Goal: Task Accomplishment & Management: Manage account settings

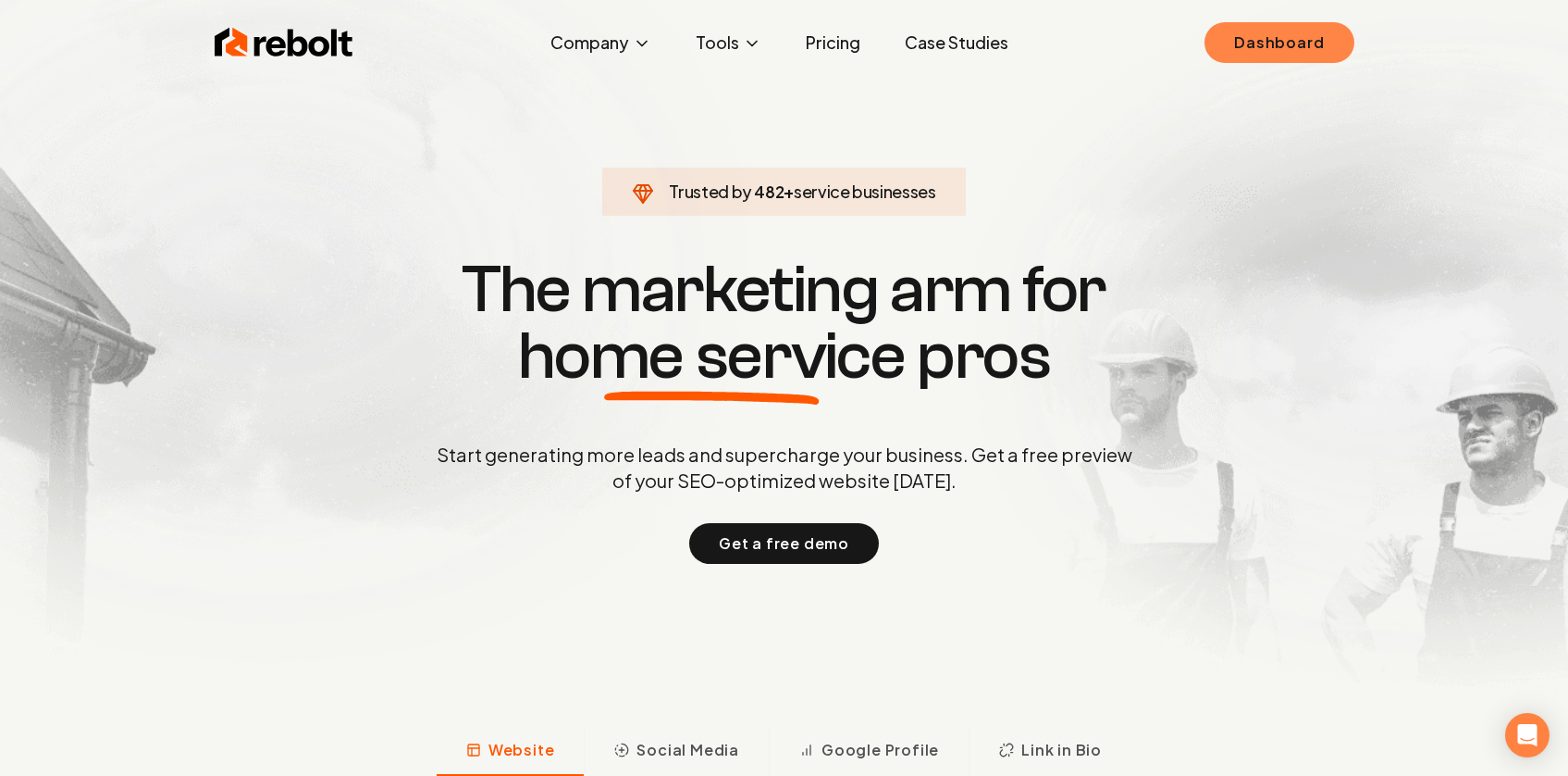
click at [1255, 47] on link "Dashboard" at bounding box center [1278, 42] width 149 height 41
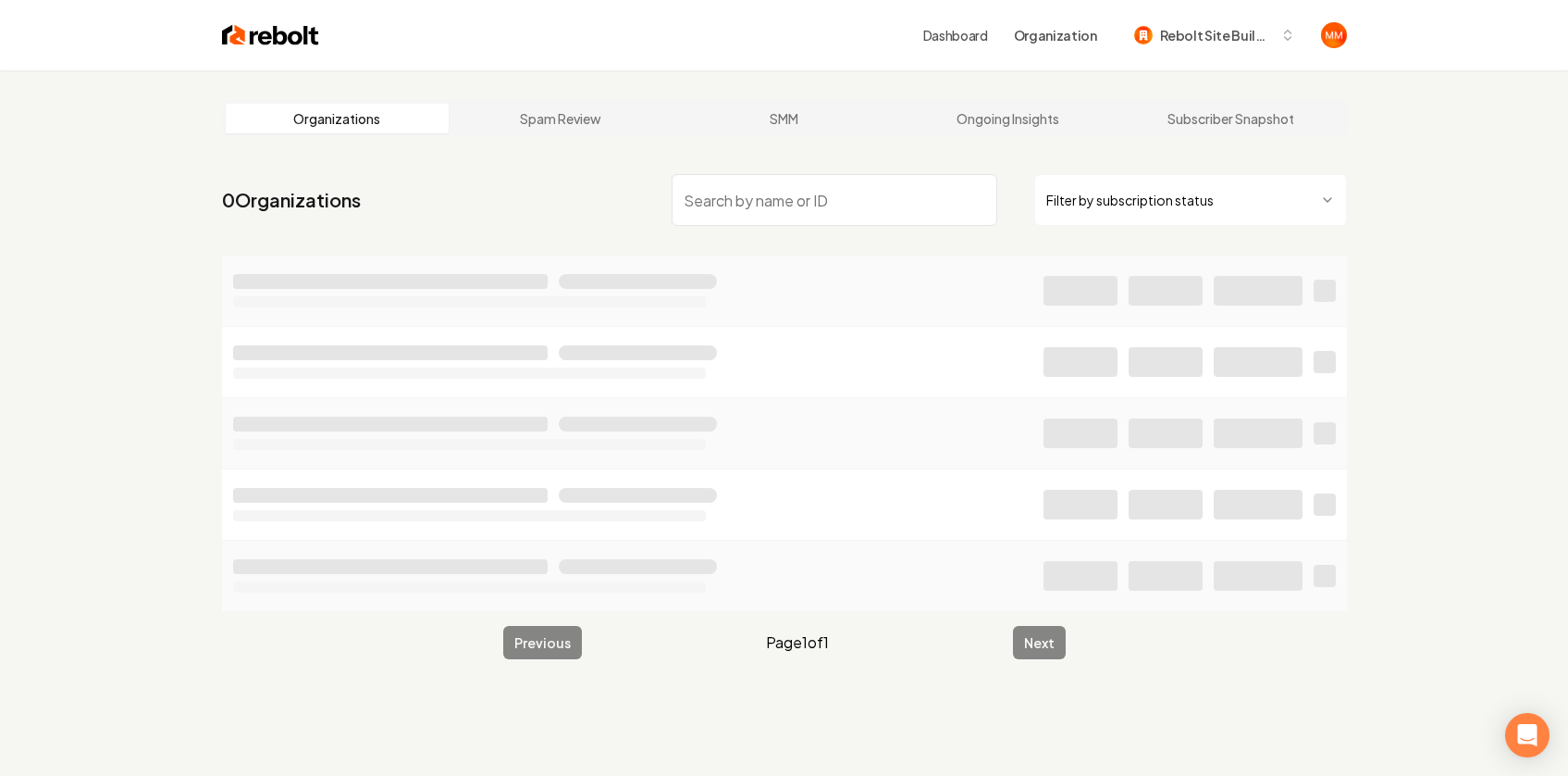
click at [811, 183] on input "search" at bounding box center [834, 200] width 325 height 51
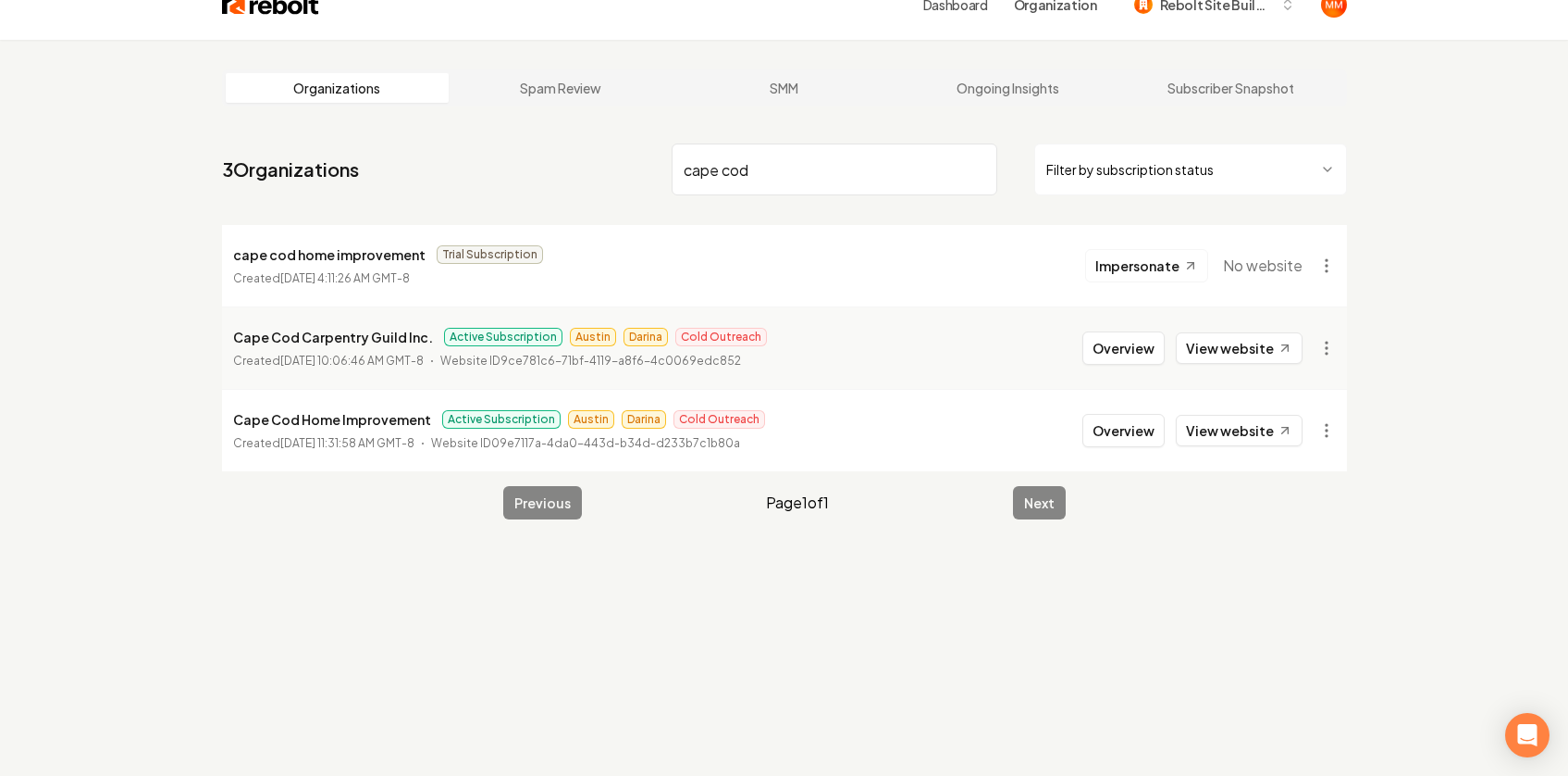
scroll to position [70, 0]
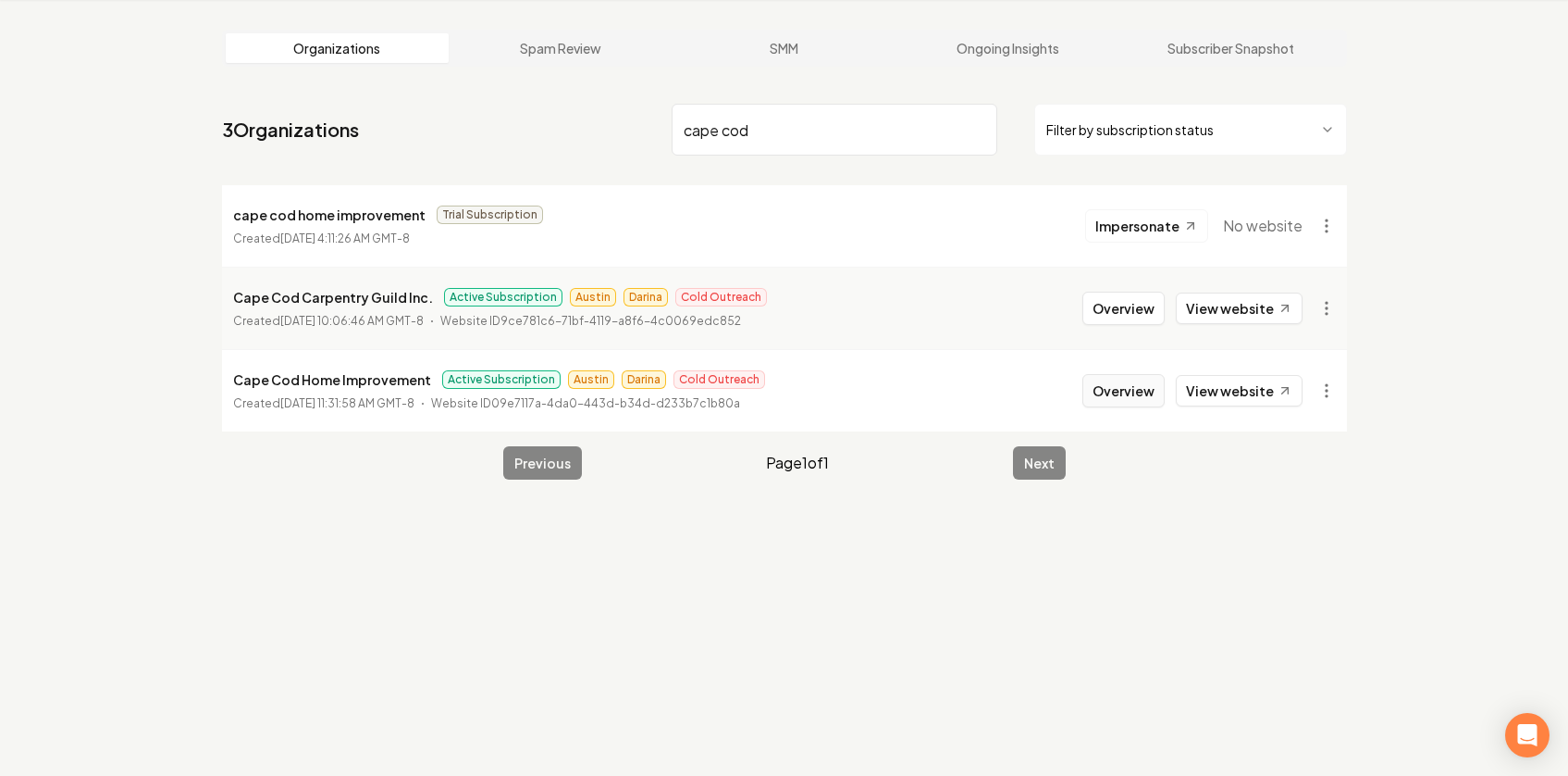
type input "cape cod"
click at [1112, 381] on button "Overview" at bounding box center [1123, 391] width 82 height 34
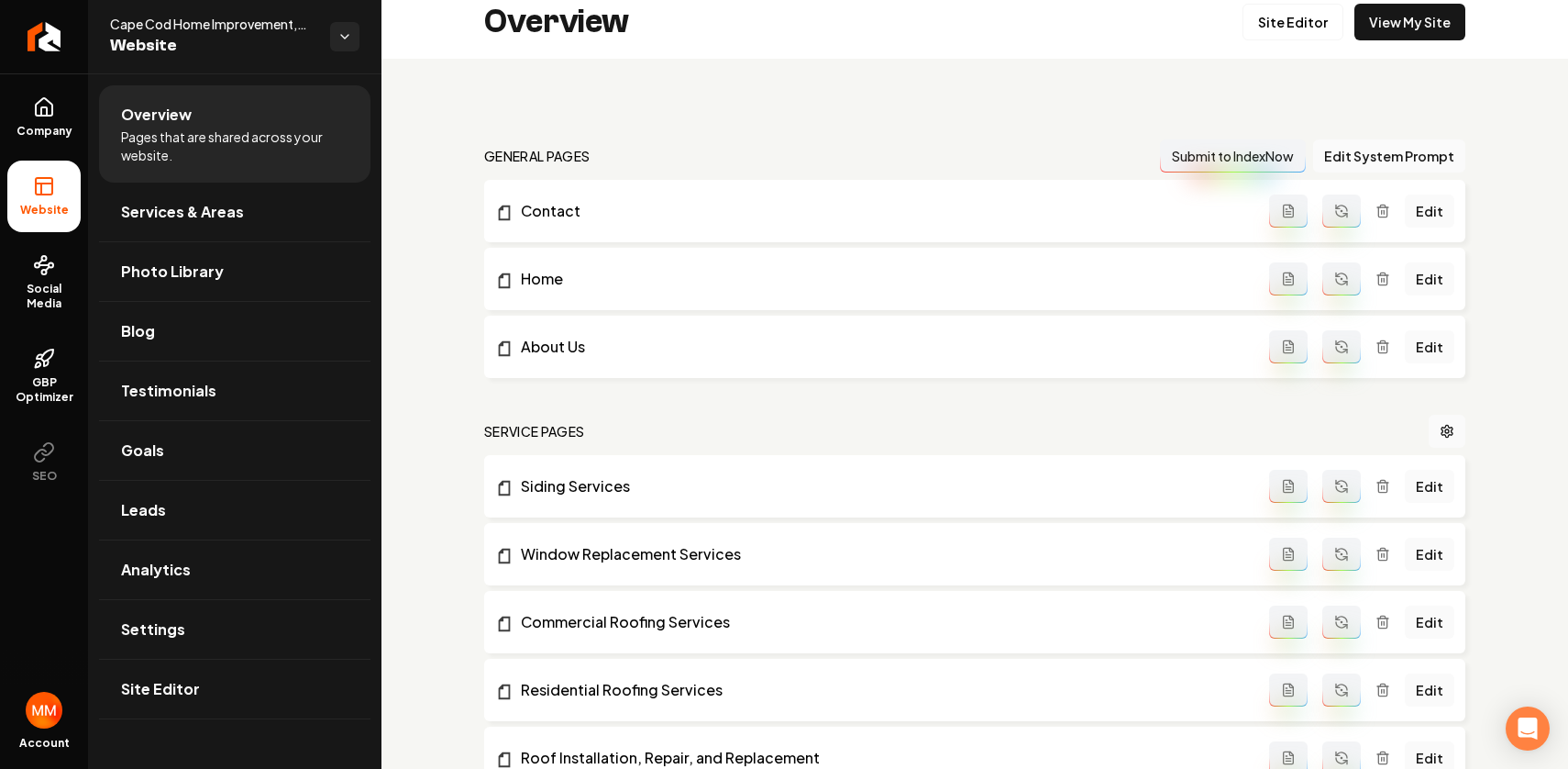
scroll to position [30, 0]
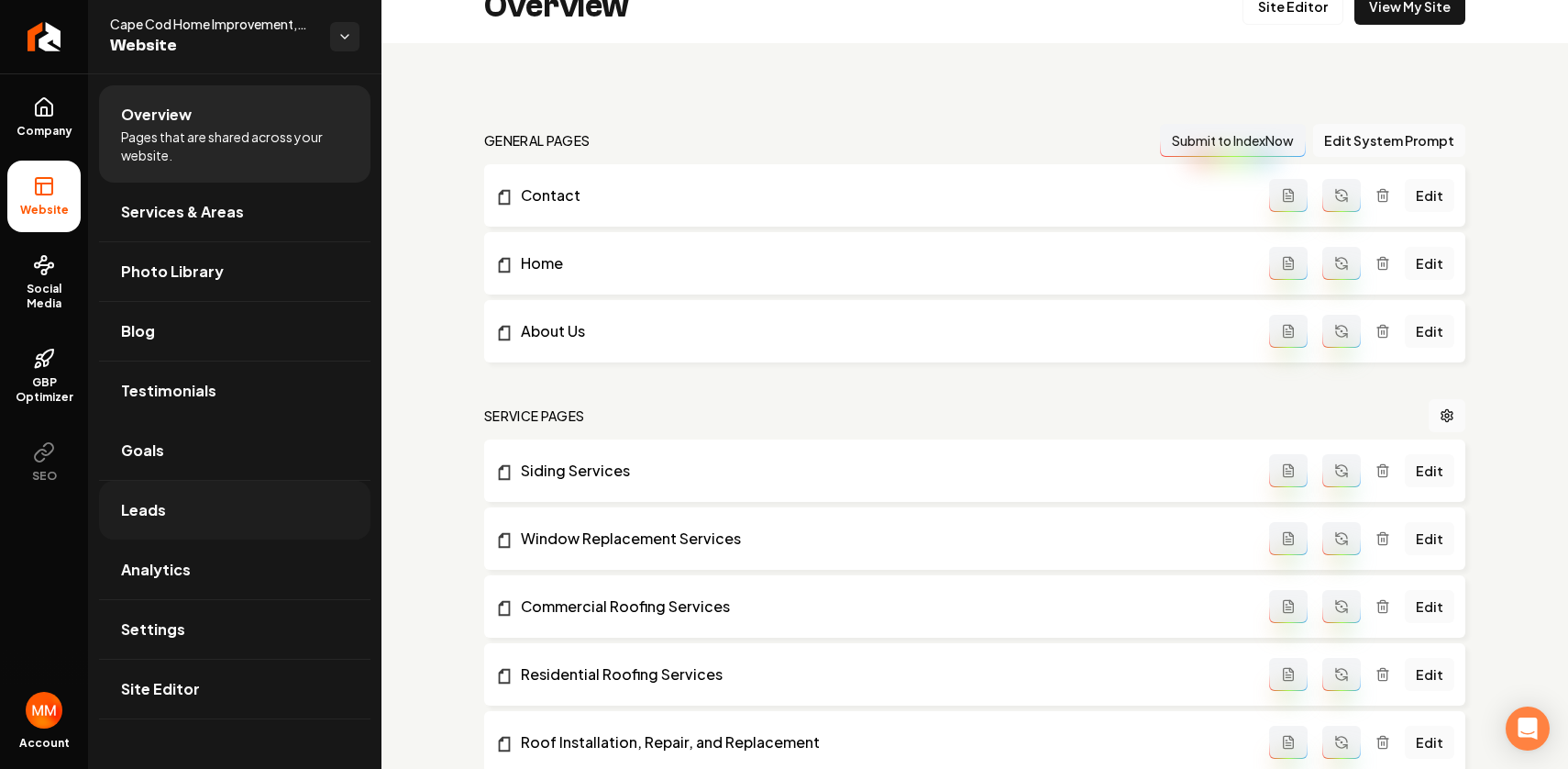
click at [198, 514] on link "Leads" at bounding box center [234, 510] width 272 height 59
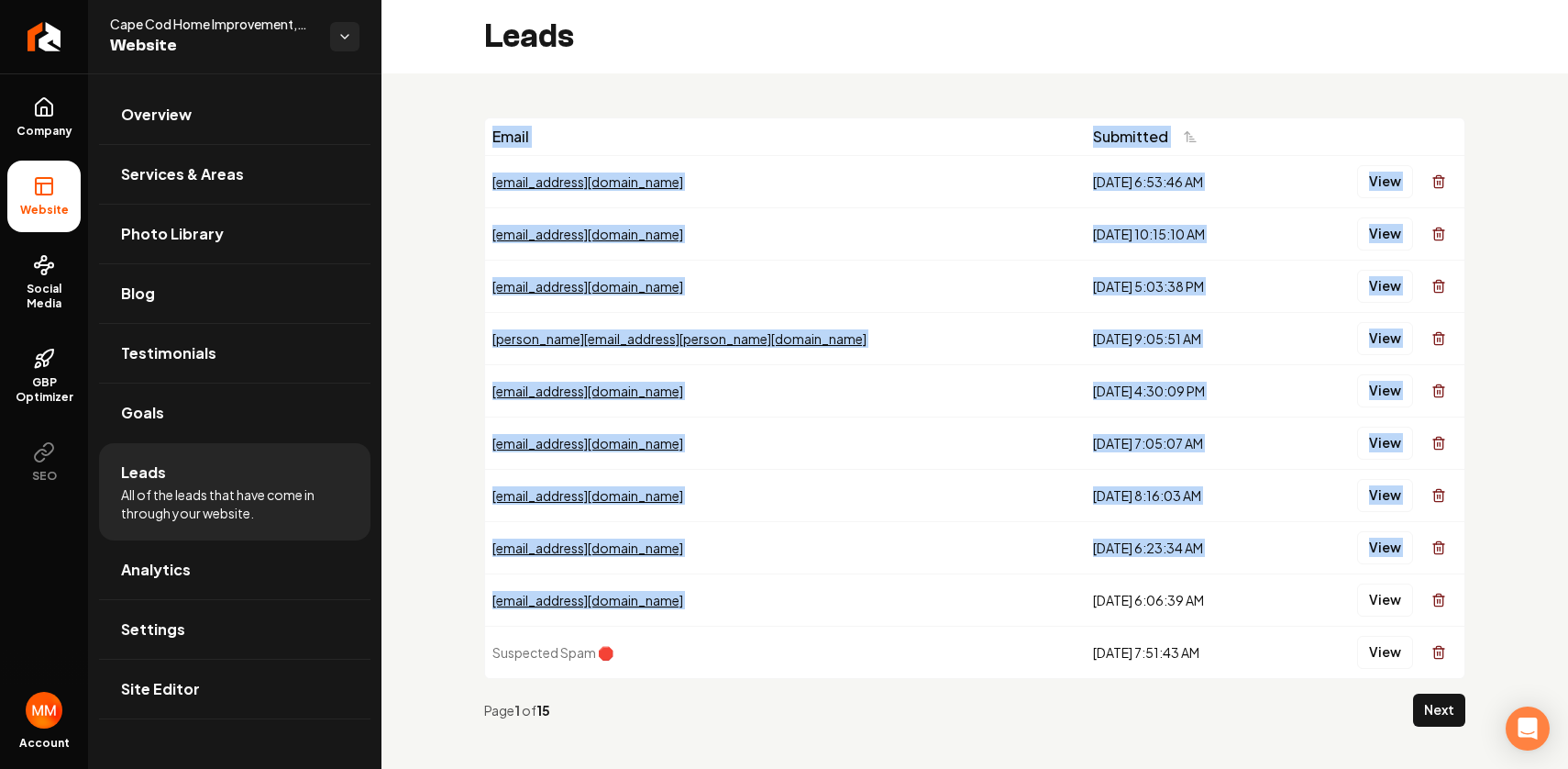
drag, startPoint x: 478, startPoint y: 190, endPoint x: 902, endPoint y: 575, distance: 572.7
click at [902, 575] on div "Email Submitted [EMAIL_ADDRESS][DOMAIN_NAME] [DATE] 6:53:46 AM View [EMAIL_ADDR…" at bounding box center [975, 430] width 1187 height 712
click at [449, 431] on div "Email Submitted [EMAIL_ADDRESS][DOMAIN_NAME] [DATE] 6:53:46 AM View [EMAIL_ADDR…" at bounding box center [975, 430] width 1187 height 712
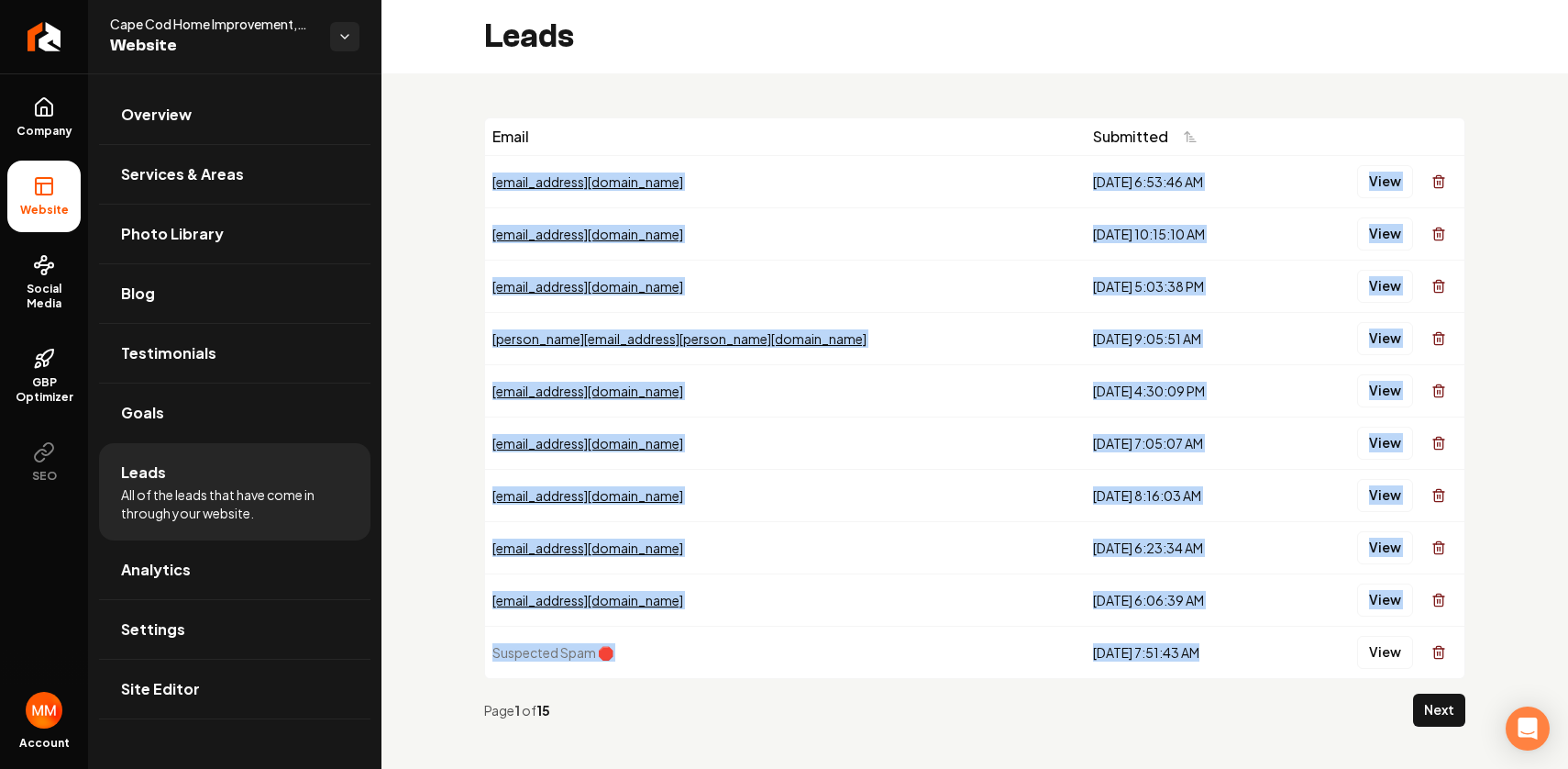
drag, startPoint x: 486, startPoint y: 174, endPoint x: 1046, endPoint y: 658, distance: 740.2
click at [1012, 645] on tbody "[EMAIL_ADDRESS][DOMAIN_NAME] [DATE] 6:53:46 AM View [EMAIL_ADDRESS][DOMAIN_NAME…" at bounding box center [975, 416] width 980 height 523
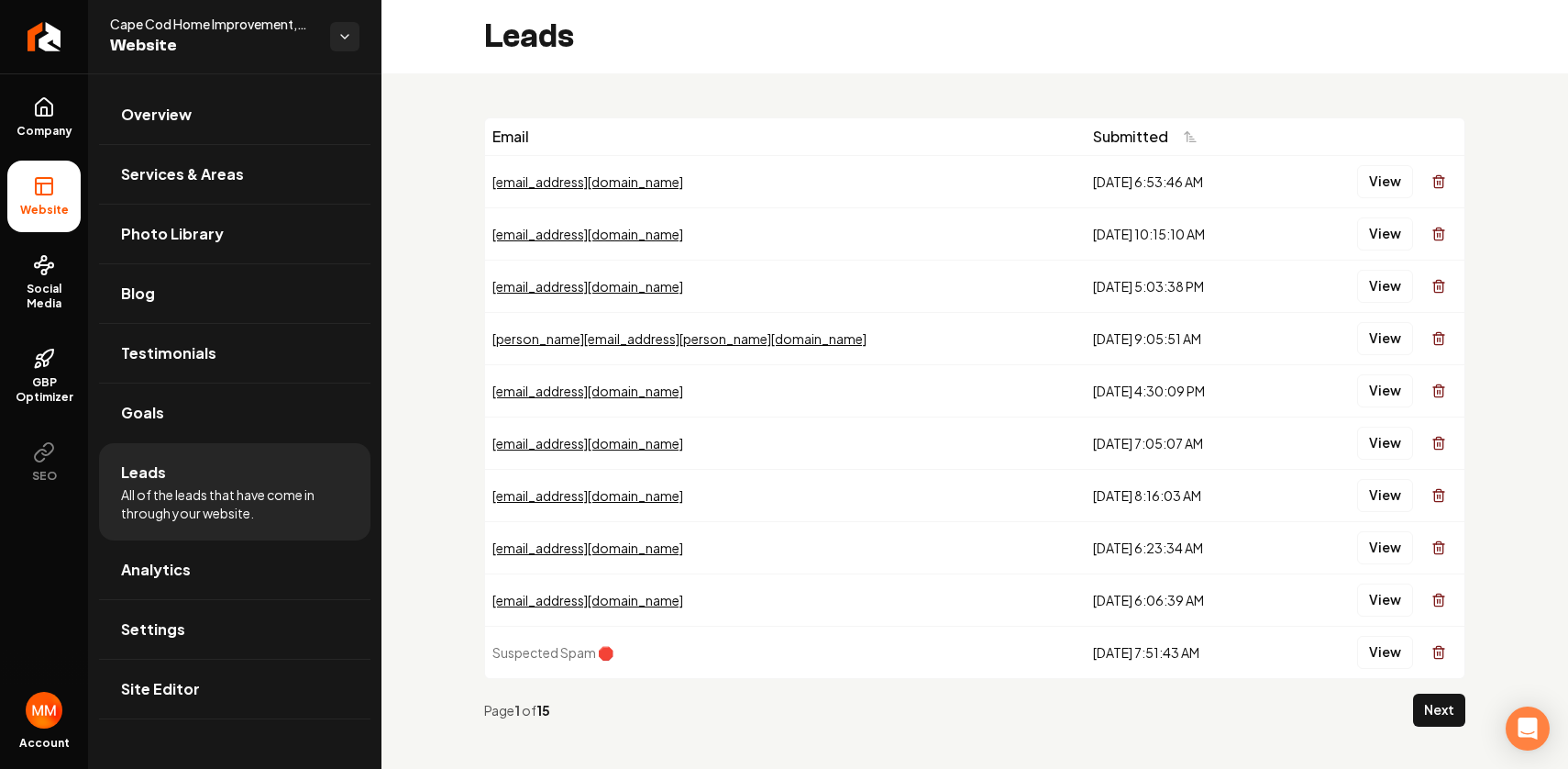
drag, startPoint x: 1046, startPoint y: 658, endPoint x: 1094, endPoint y: 649, distance: 48.8
click at [1092, 658] on div "[DATE] 7:51:43 AM" at bounding box center [1186, 651] width 186 height 19
click at [1426, 712] on button "Next" at bounding box center [1439, 710] width 52 height 33
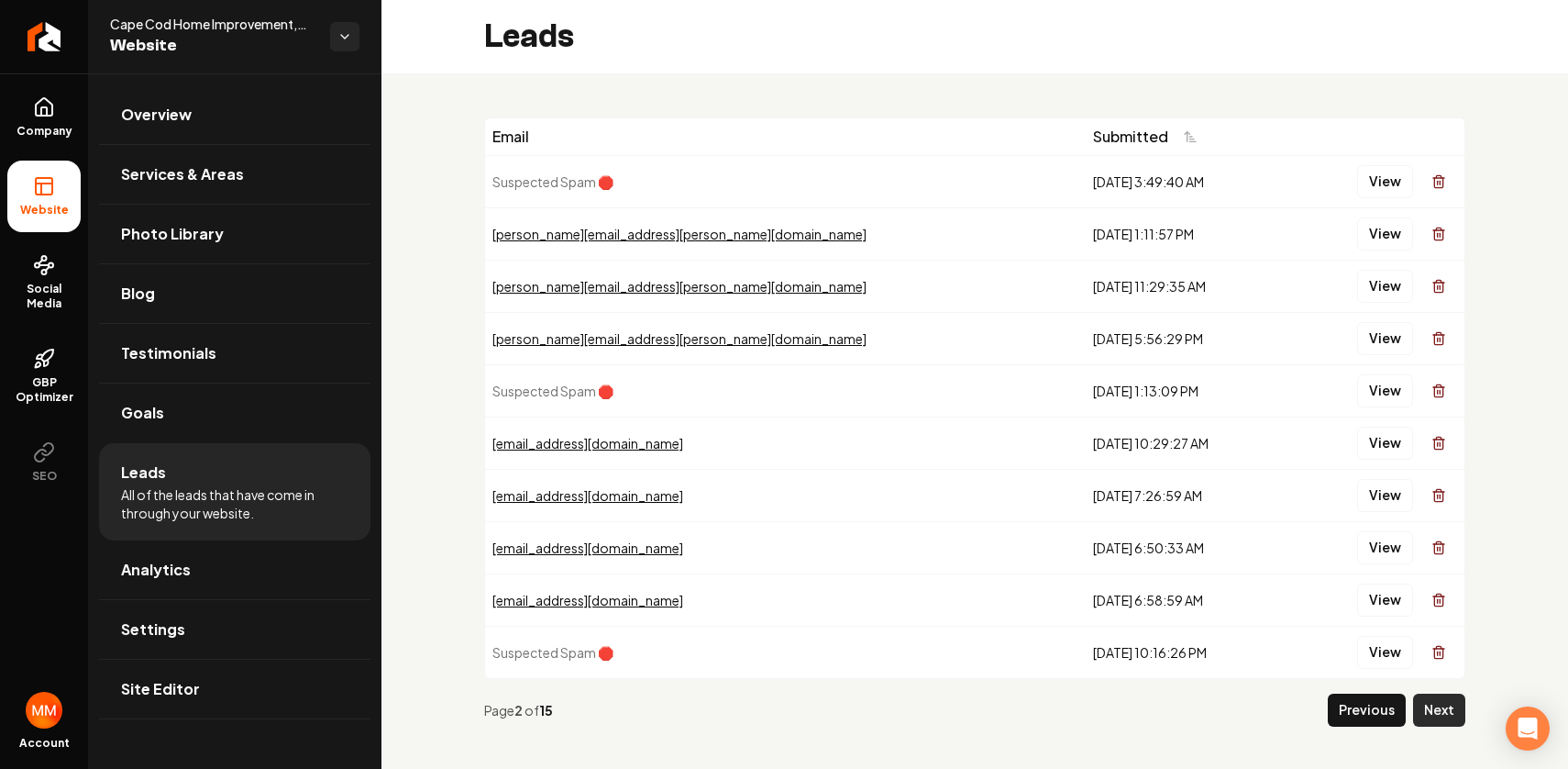
click at [1417, 709] on button "Next" at bounding box center [1439, 710] width 52 height 33
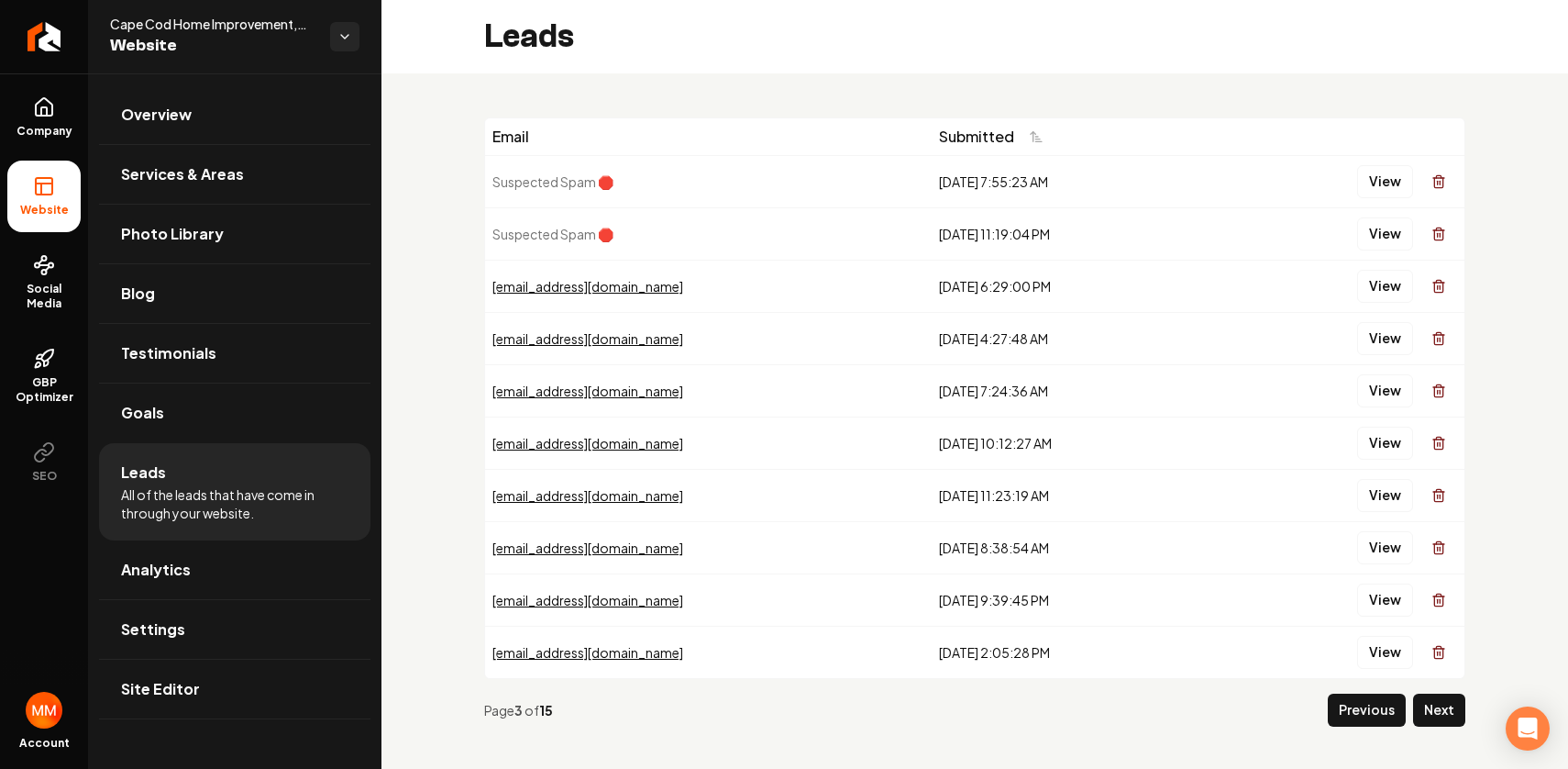
click at [1417, 709] on button "Next" at bounding box center [1439, 710] width 52 height 33
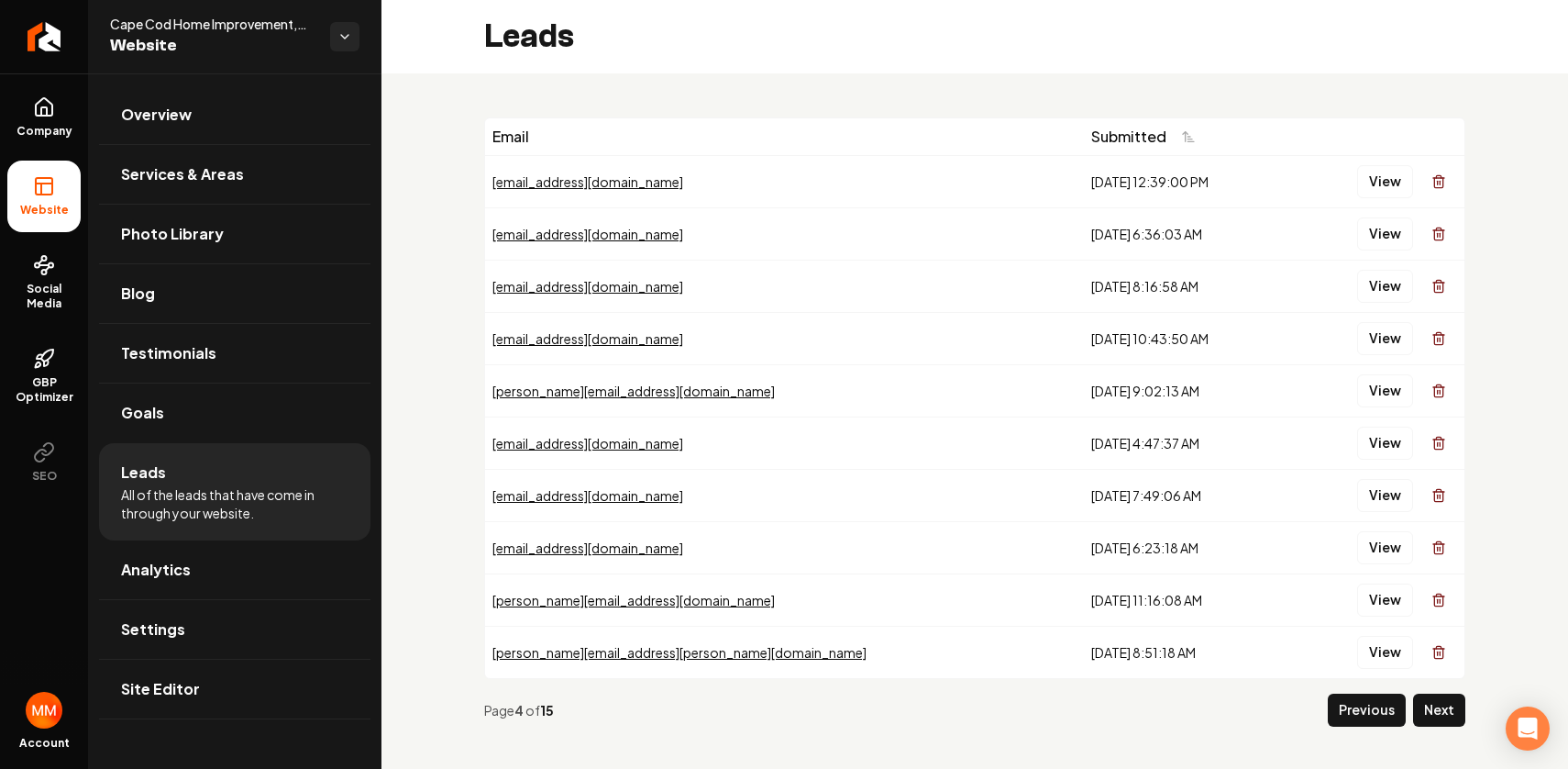
click at [1417, 709] on button "Next" at bounding box center [1439, 710] width 52 height 33
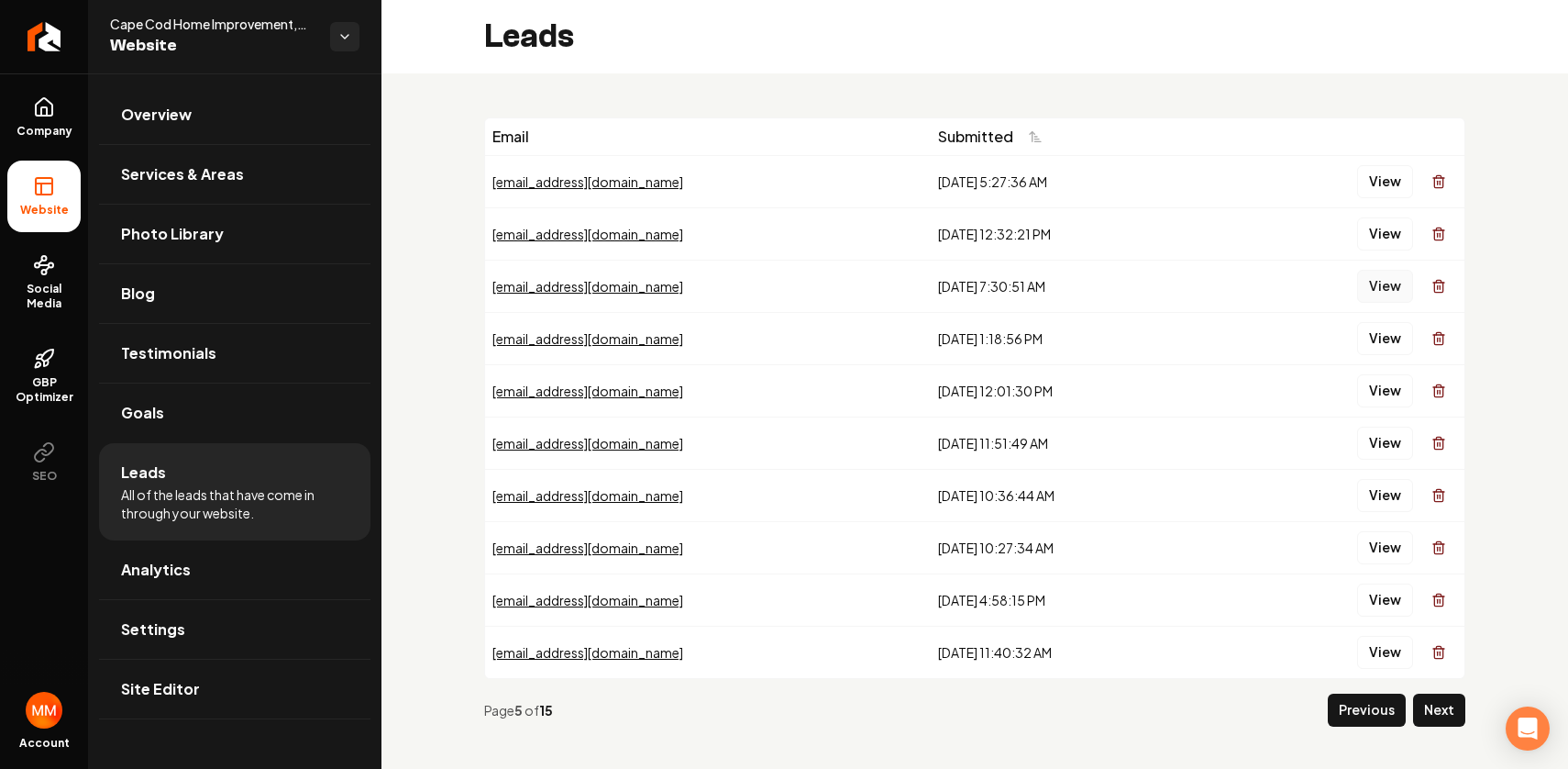
click at [1364, 283] on button "View" at bounding box center [1385, 286] width 56 height 33
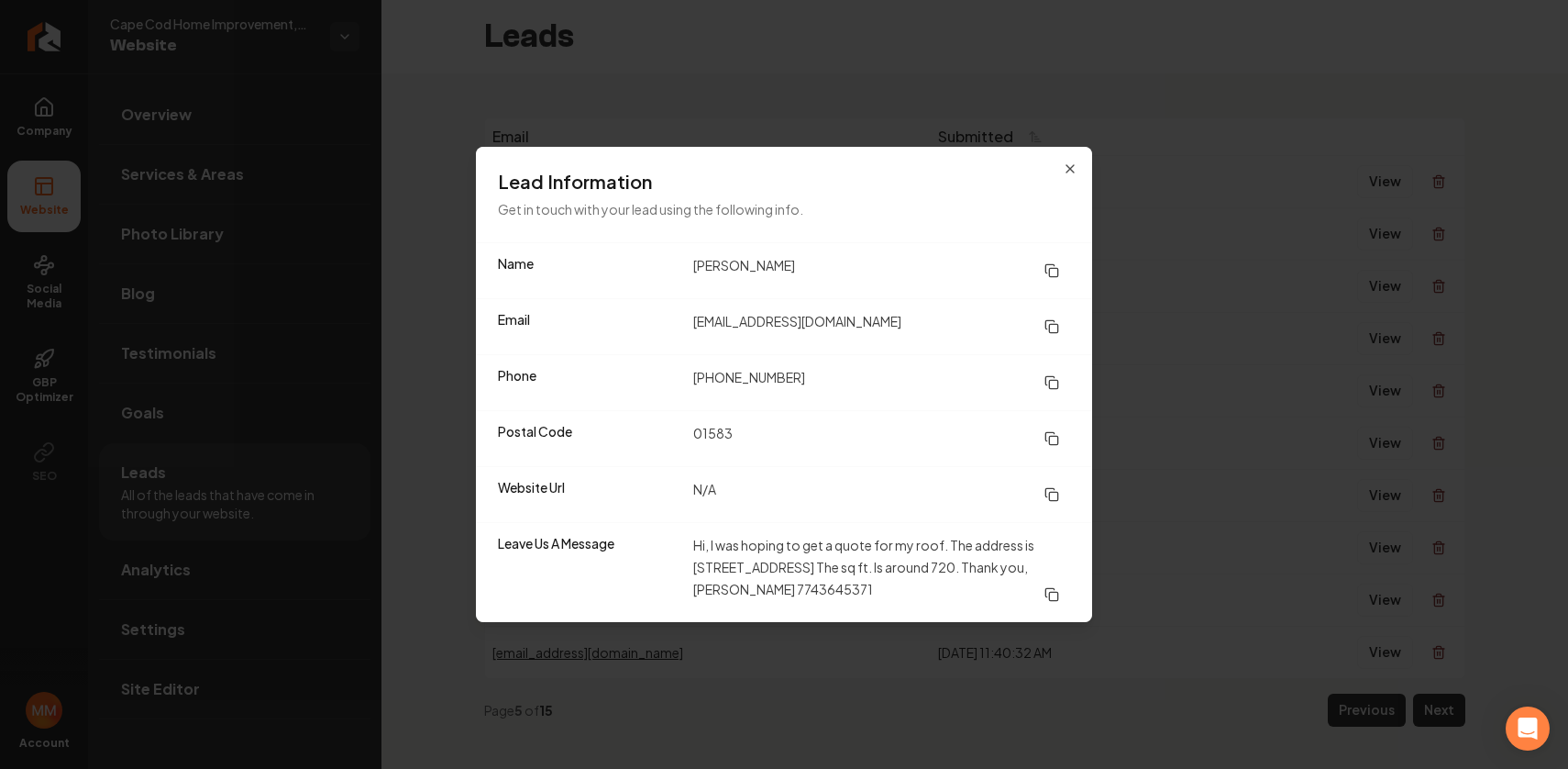
drag, startPoint x: 923, startPoint y: 594, endPoint x: 713, endPoint y: 531, distance: 219.2
click at [713, 531] on div "Leave Us A Message Hi, I was hoping to get a quote for my roof. The address is …" at bounding box center [784, 572] width 616 height 100
click at [931, 606] on dd "Hi, I was hoping to get a quote for my roof. The address is [STREET_ADDRESS] Th…" at bounding box center [882, 572] width 377 height 77
drag, startPoint x: 919, startPoint y: 602, endPoint x: 775, endPoint y: 541, distance: 156.4
click at [775, 542] on dd "Hi, I was hoping to get a quote for my roof. The address is [STREET_ADDRESS] Th…" at bounding box center [882, 572] width 377 height 77
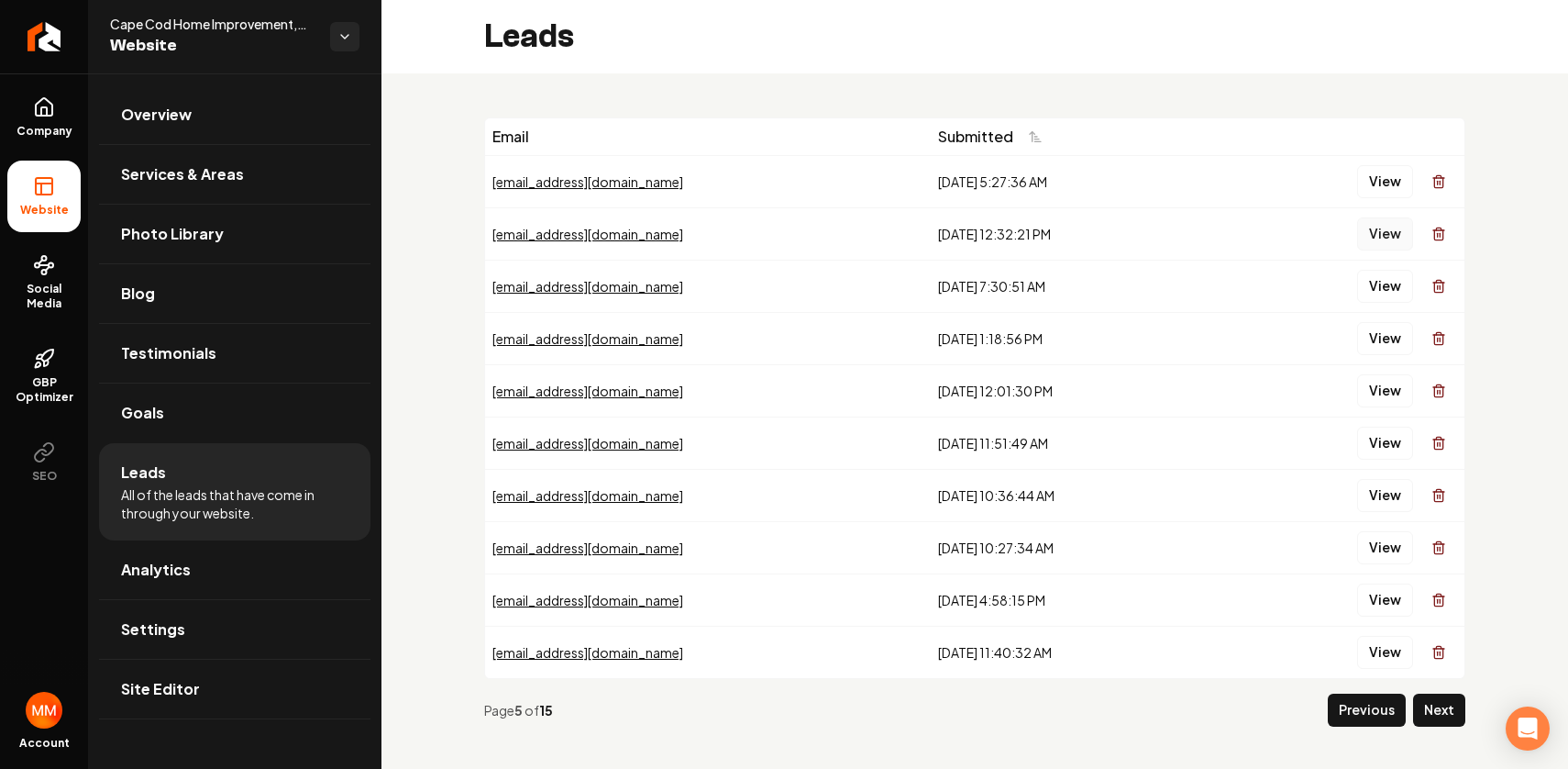
click at [1357, 222] on button "View" at bounding box center [1385, 234] width 56 height 33
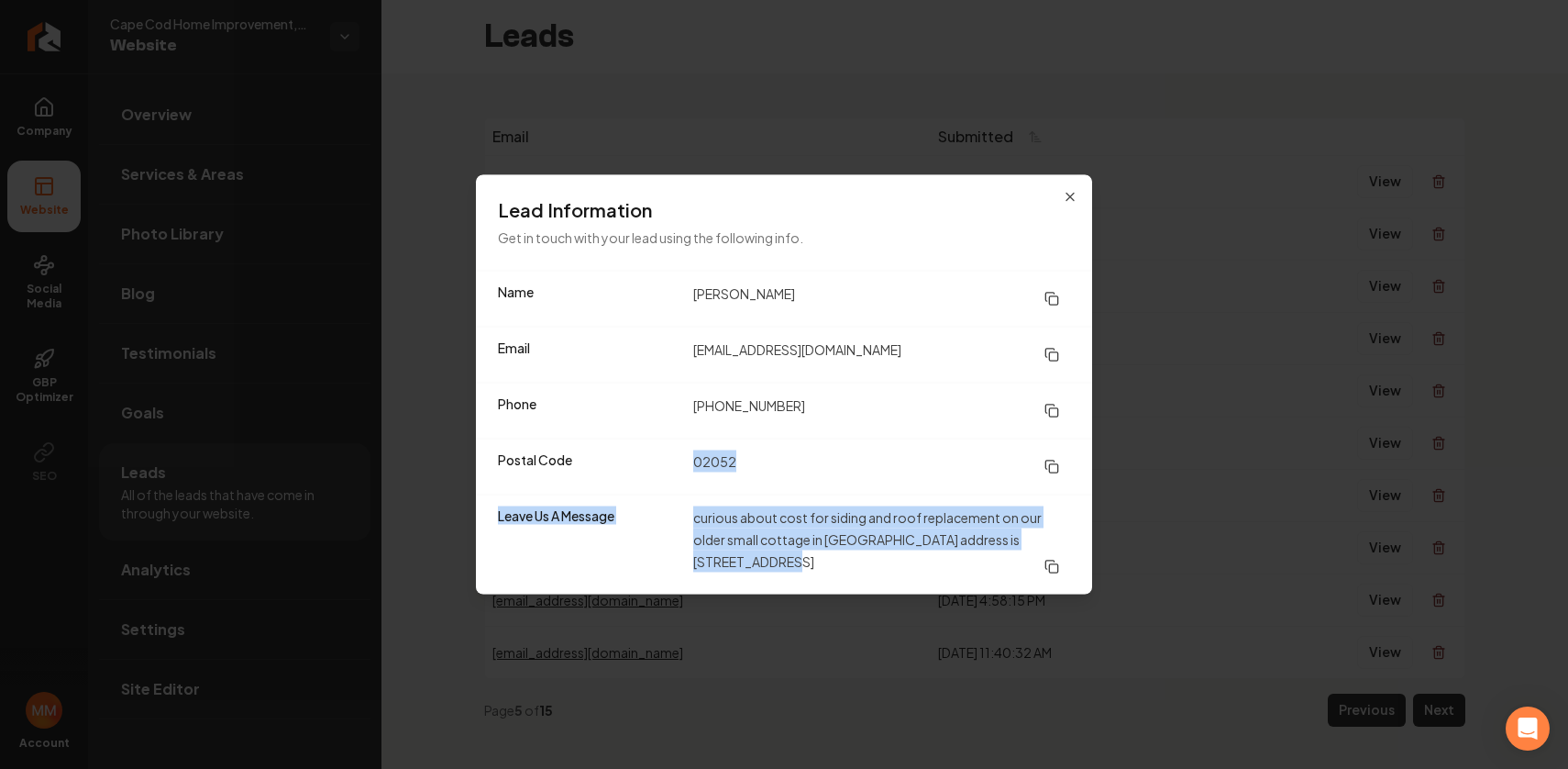
drag, startPoint x: 834, startPoint y: 551, endPoint x: 663, endPoint y: 488, distance: 182.2
click at [663, 488] on dl "Name [PERSON_NAME] Email [EMAIL_ADDRESS][DOMAIN_NAME] Phone [PHONE_NUMBER] Post…" at bounding box center [784, 433] width 616 height 323
click at [798, 550] on dd "curious about cost for siding and roof replacement on our older small cottage i…" at bounding box center [882, 544] width 377 height 77
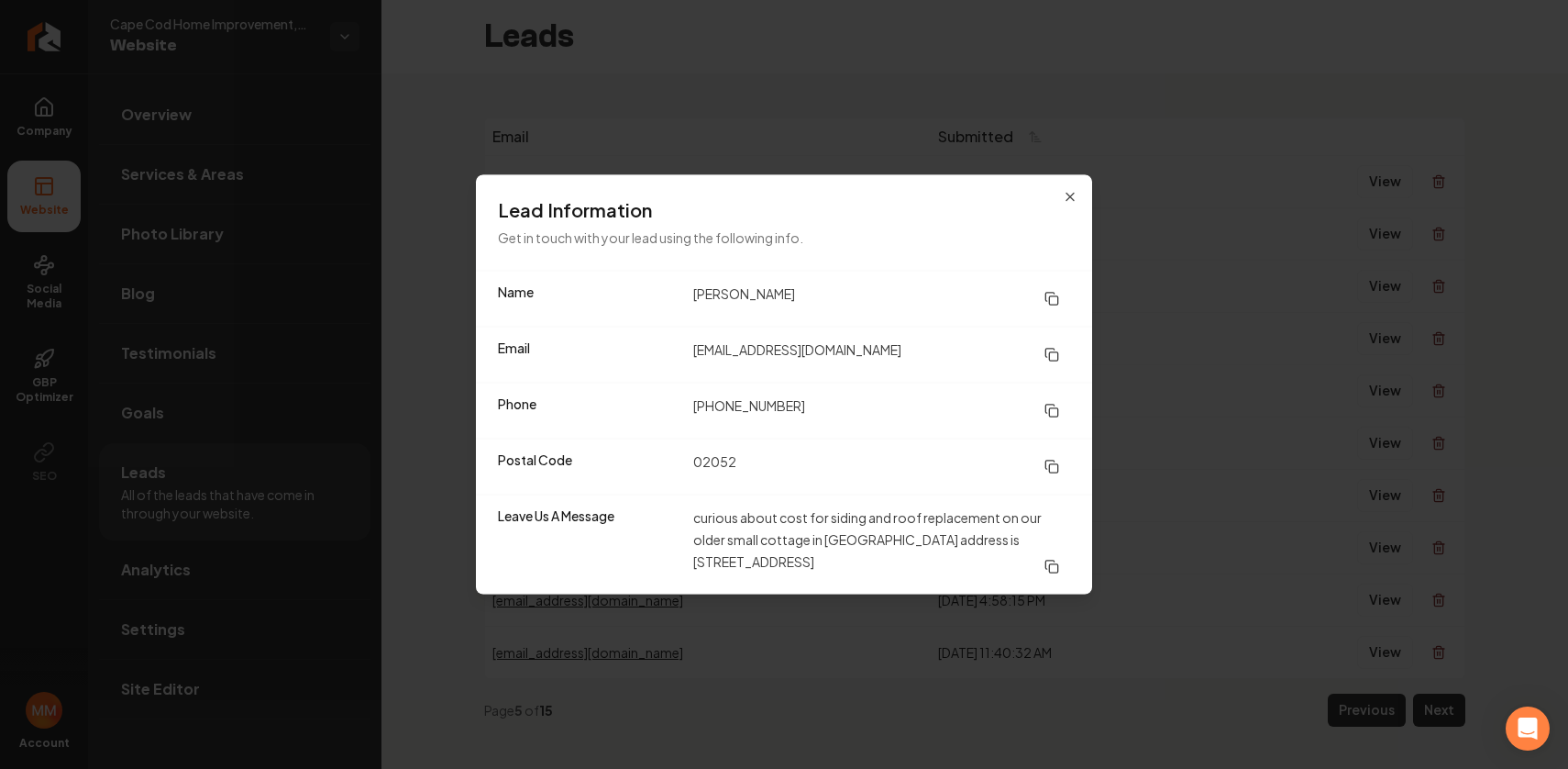
drag, startPoint x: 1190, startPoint y: 474, endPoint x: 1215, endPoint y: 477, distance: 25.2
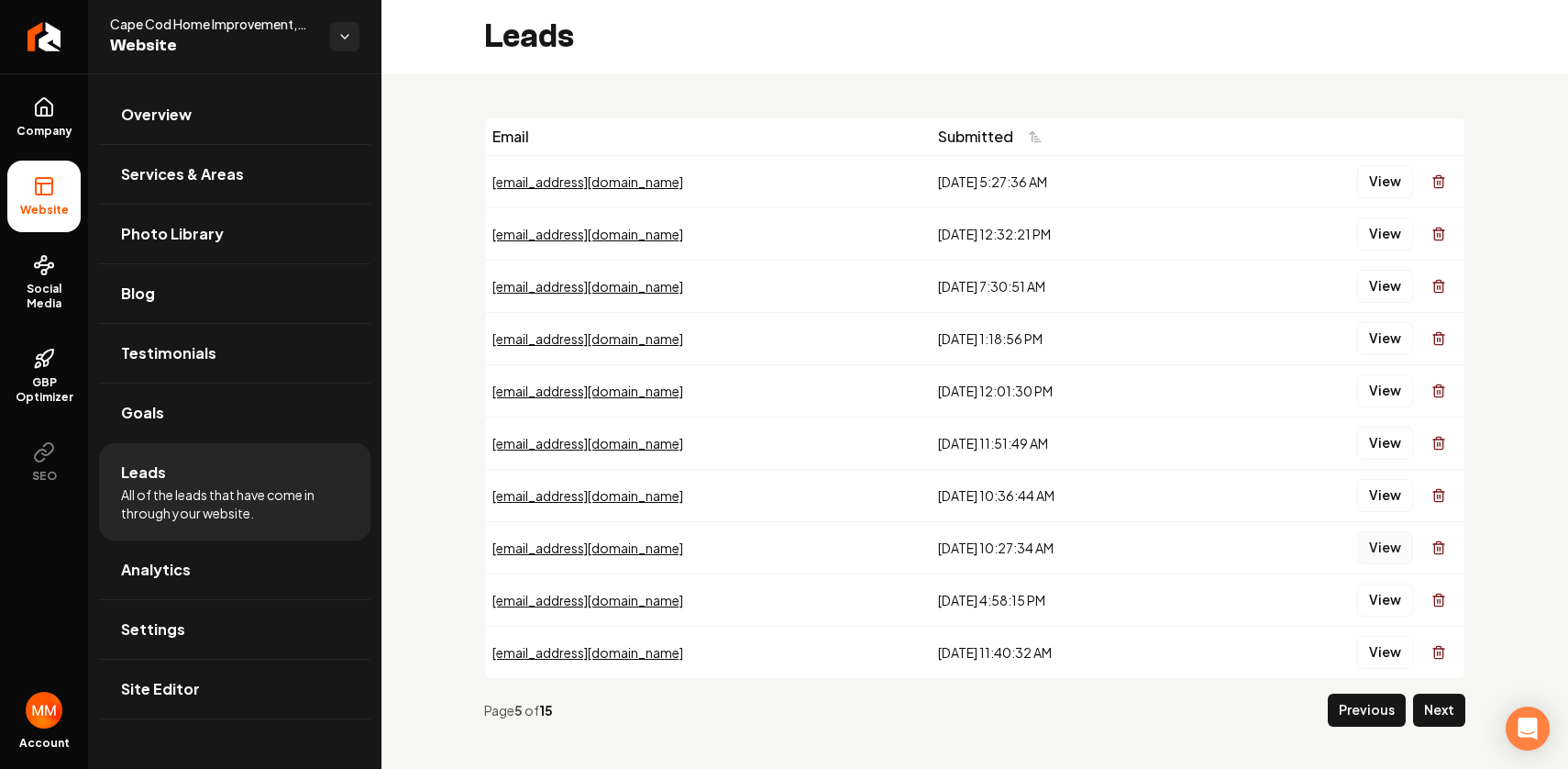
click at [1357, 541] on button "View" at bounding box center [1385, 547] width 56 height 33
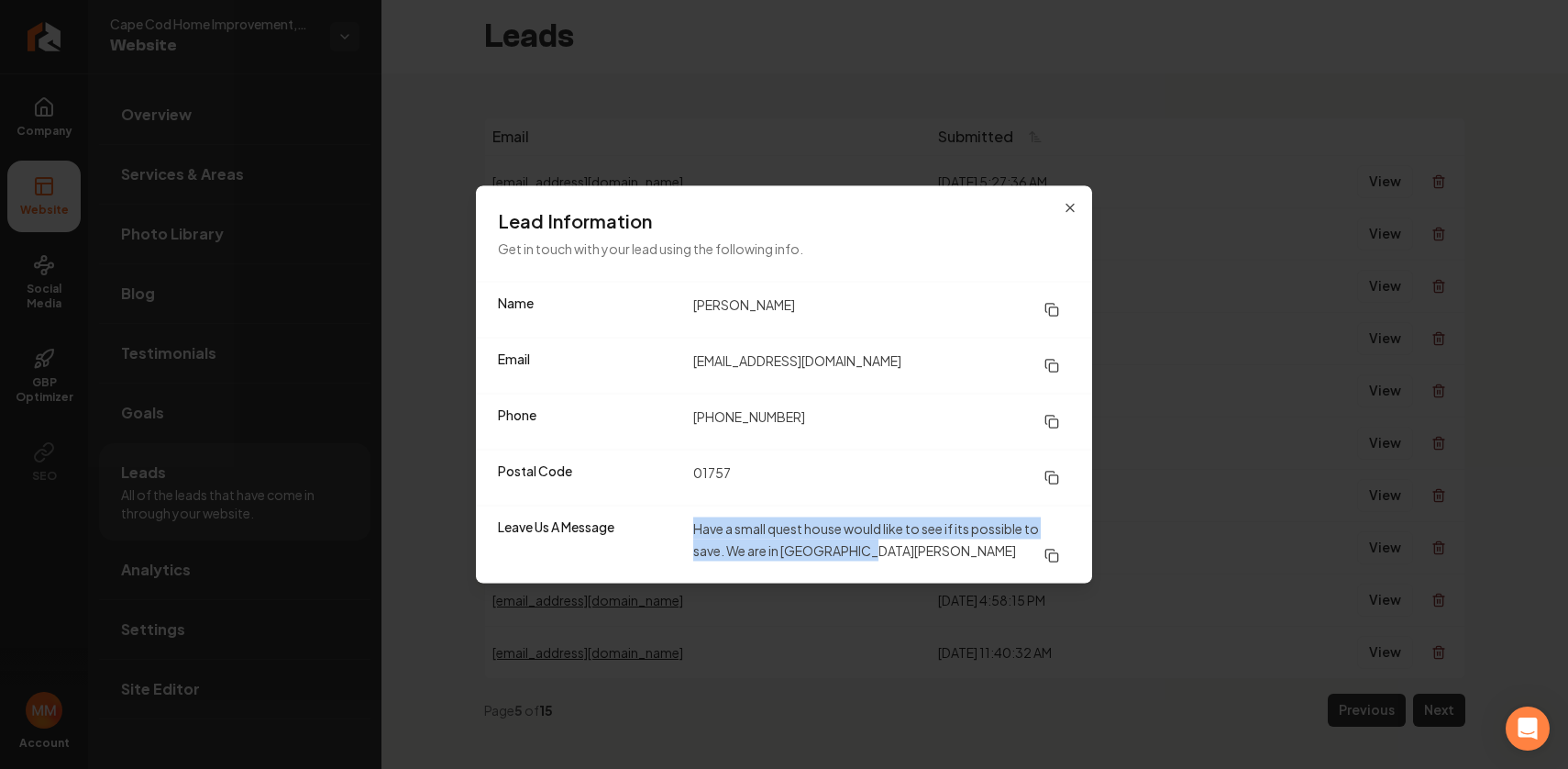
drag, startPoint x: 936, startPoint y: 565, endPoint x: 690, endPoint y: 515, distance: 251.0
click at [690, 515] on div "Leave Us A Message Have a small quest house would like to see if its possible t…" at bounding box center [784, 543] width 616 height 77
click at [891, 551] on dd "Have a small quest house would like to see if its possible to save. We are in […" at bounding box center [882, 544] width 377 height 55
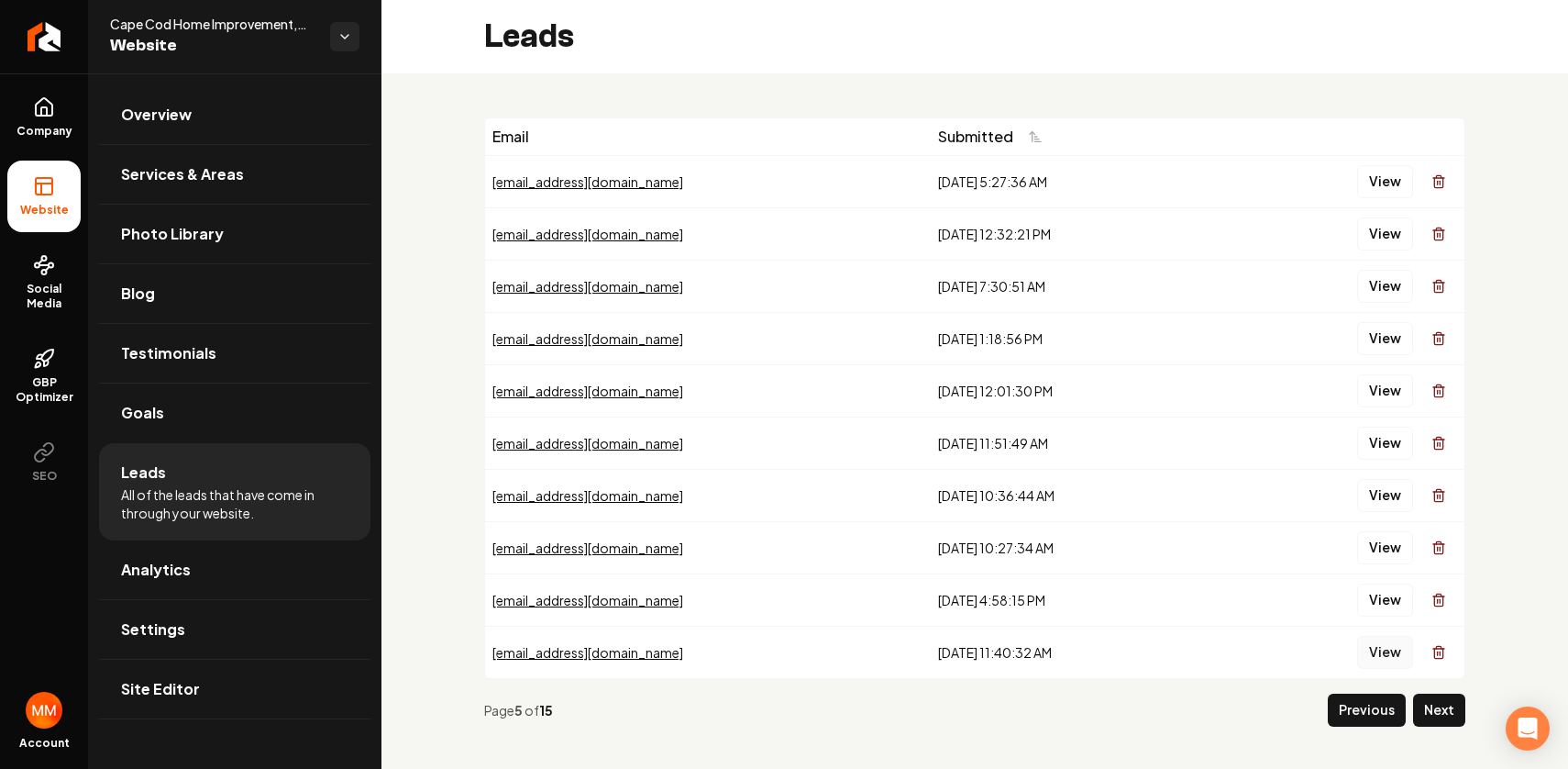
click at [1367, 650] on button "View" at bounding box center [1385, 652] width 56 height 33
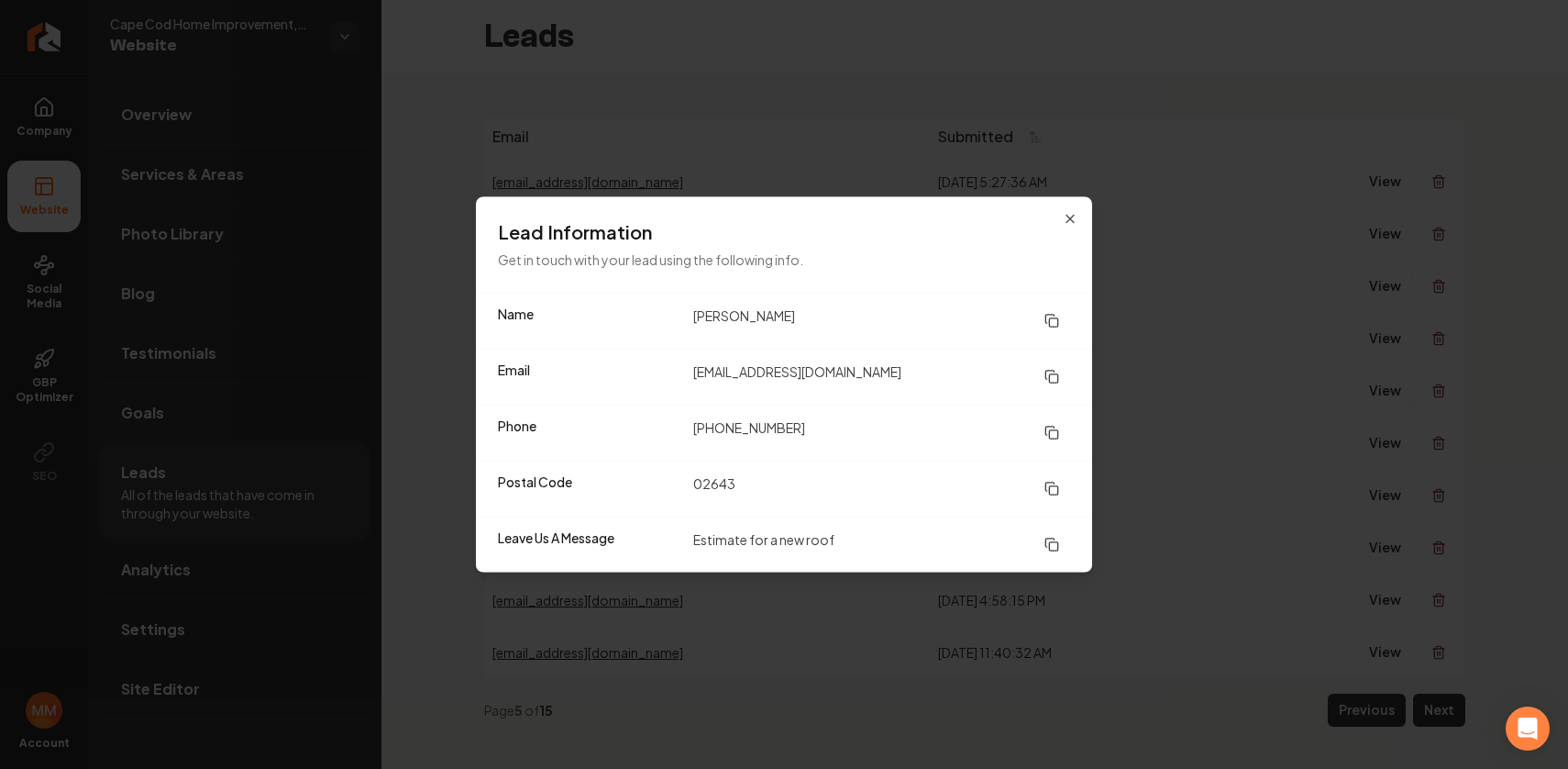
drag, startPoint x: 912, startPoint y: 631, endPoint x: 796, endPoint y: 581, distance: 126.3
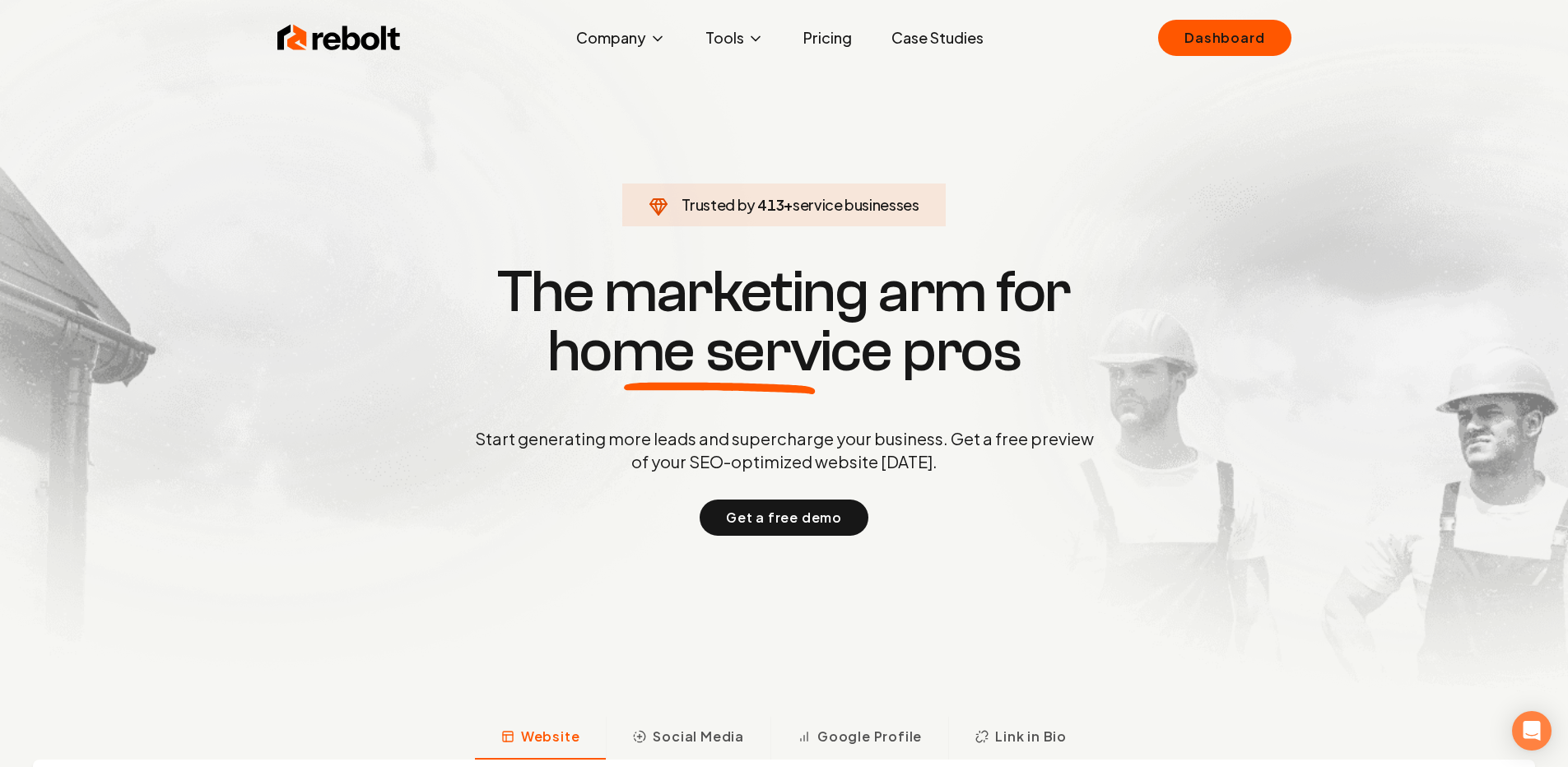
click at [1274, 13] on div "Rebolt Company About Blog Jobs Tools Google Review QR Code Generator Google Bus…" at bounding box center [784, 38] width 1054 height 49
click at [1258, 31] on link "Dashboard" at bounding box center [1225, 37] width 133 height 36
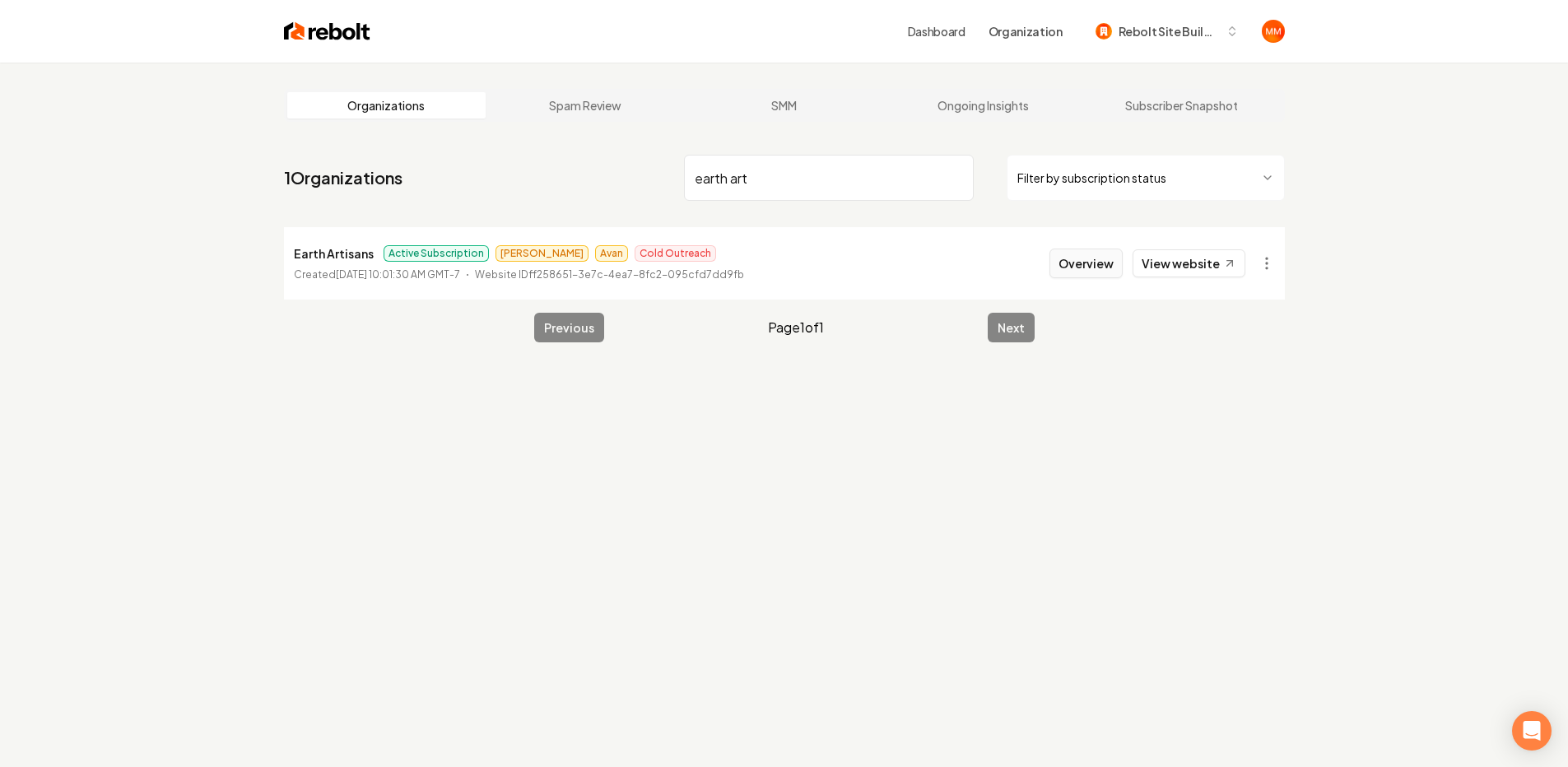
type input "earth art"
click at [1071, 269] on button "Overview" at bounding box center [1086, 263] width 73 height 30
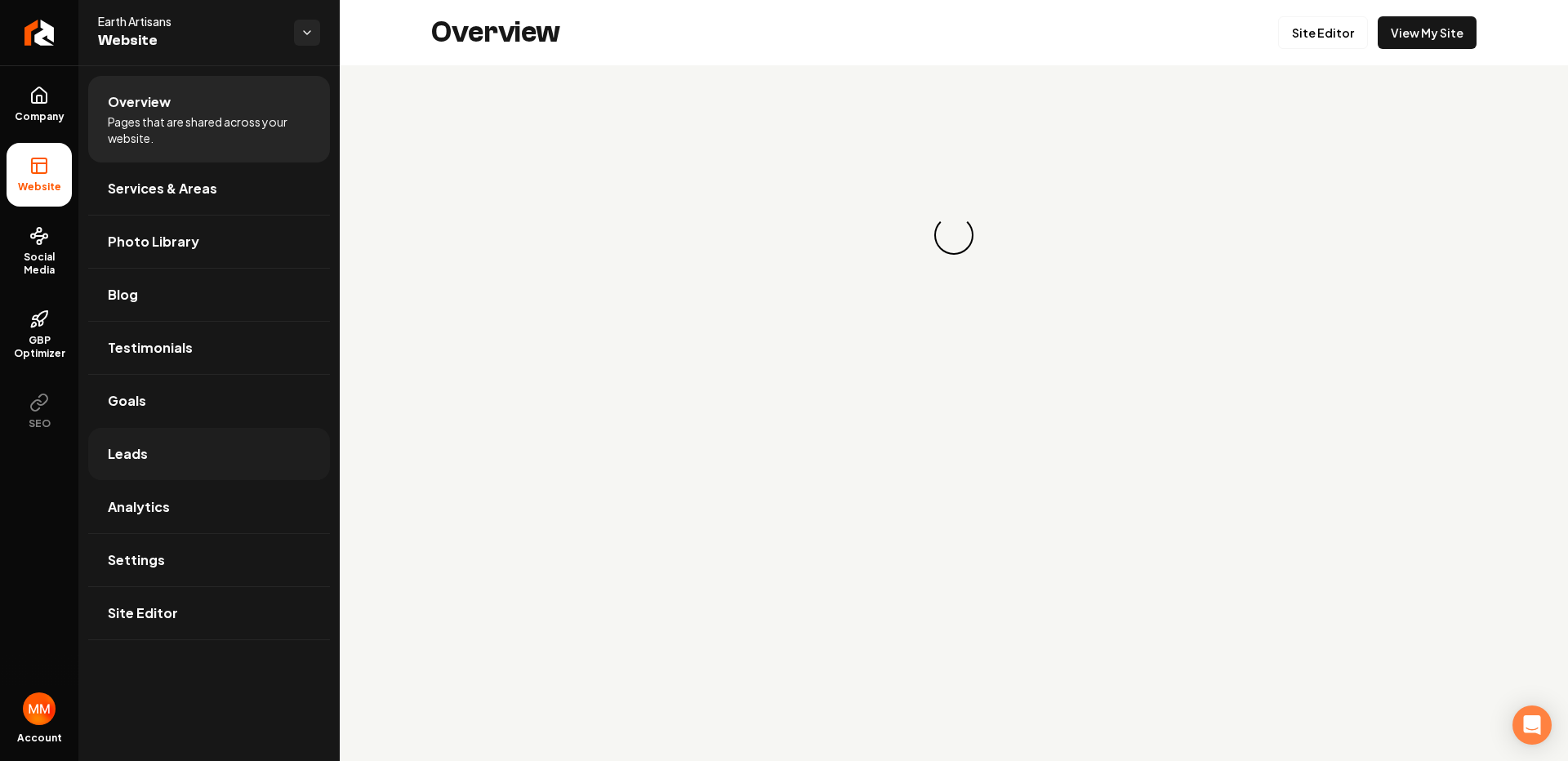
click at [268, 439] on link "Leads" at bounding box center [209, 454] width 242 height 52
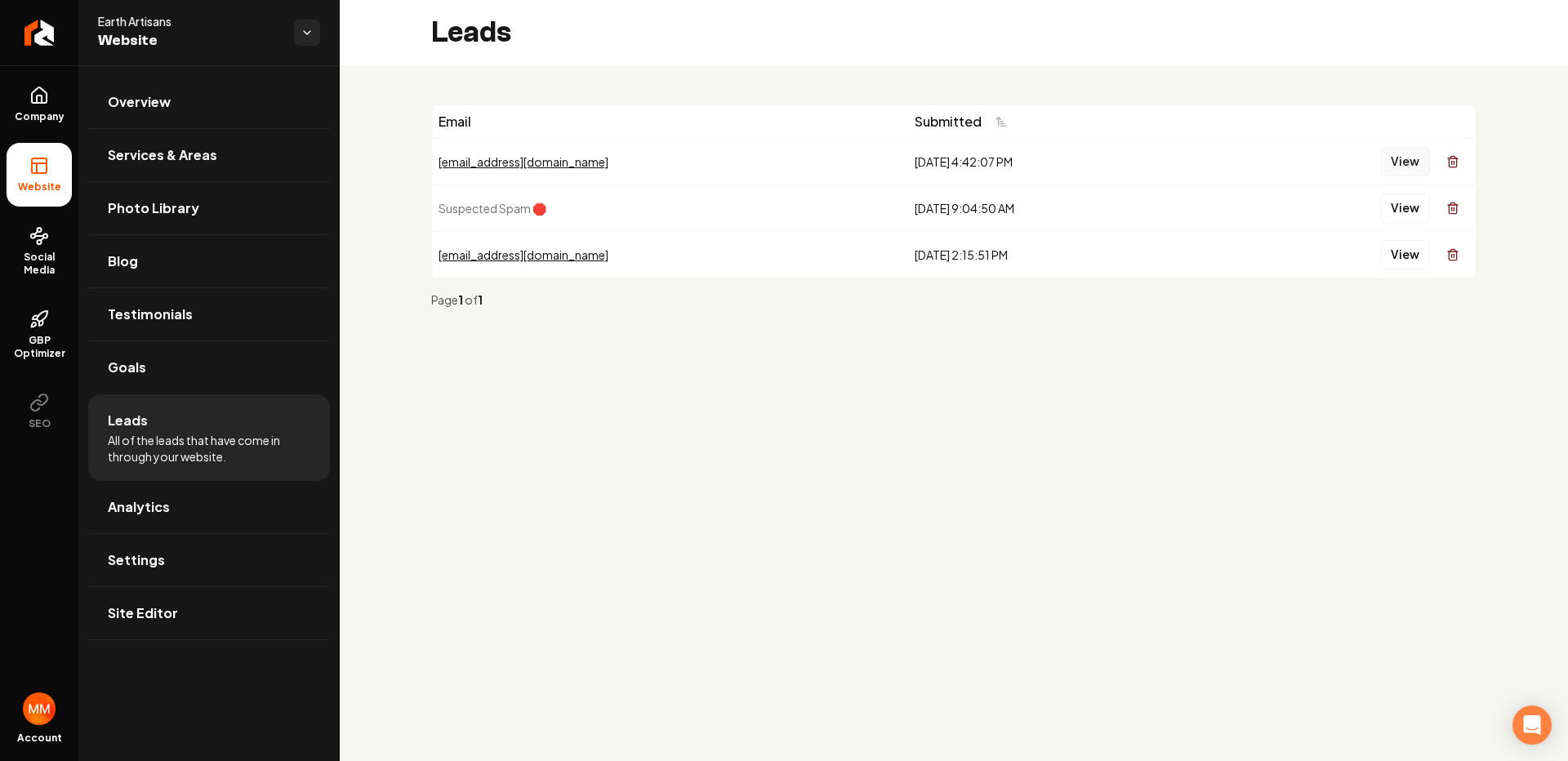
click at [1388, 154] on button "View" at bounding box center [1405, 162] width 50 height 30
click at [19, 95] on link "Company" at bounding box center [38, 104] width 66 height 64
